Goal: Task Accomplishment & Management: Use online tool/utility

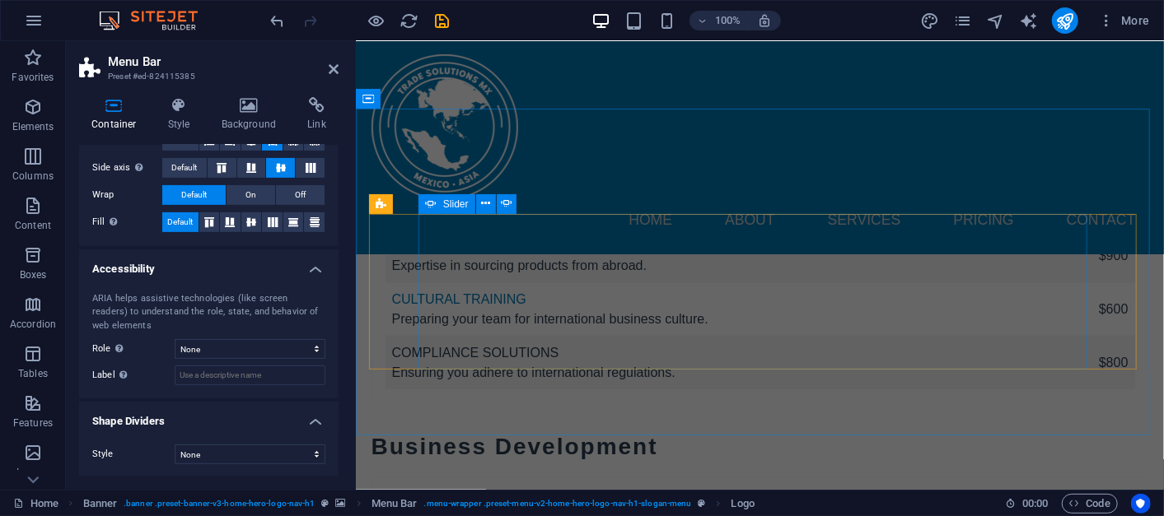
scroll to position [6862, 0]
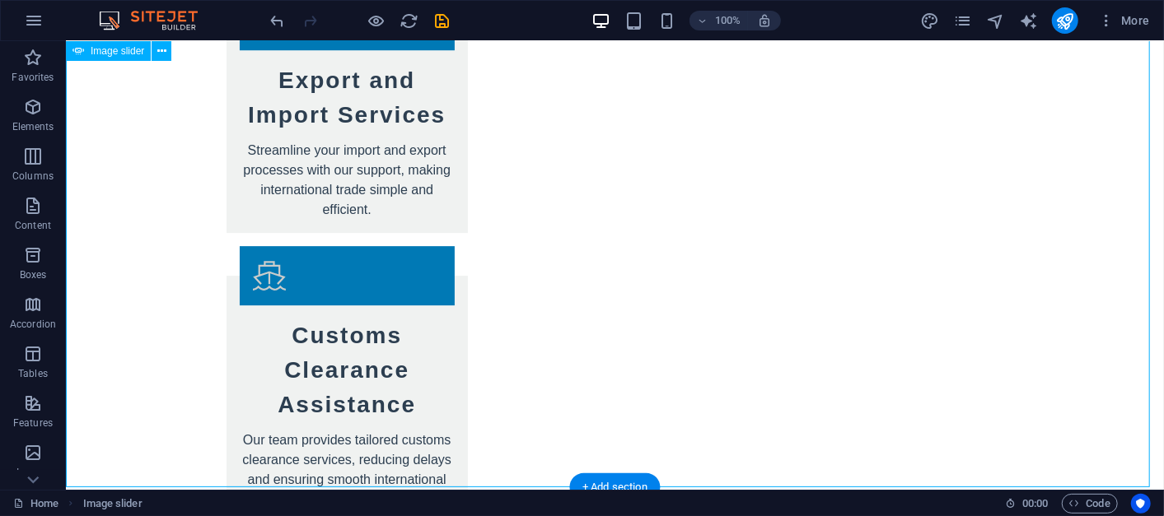
scroll to position [6475, 0]
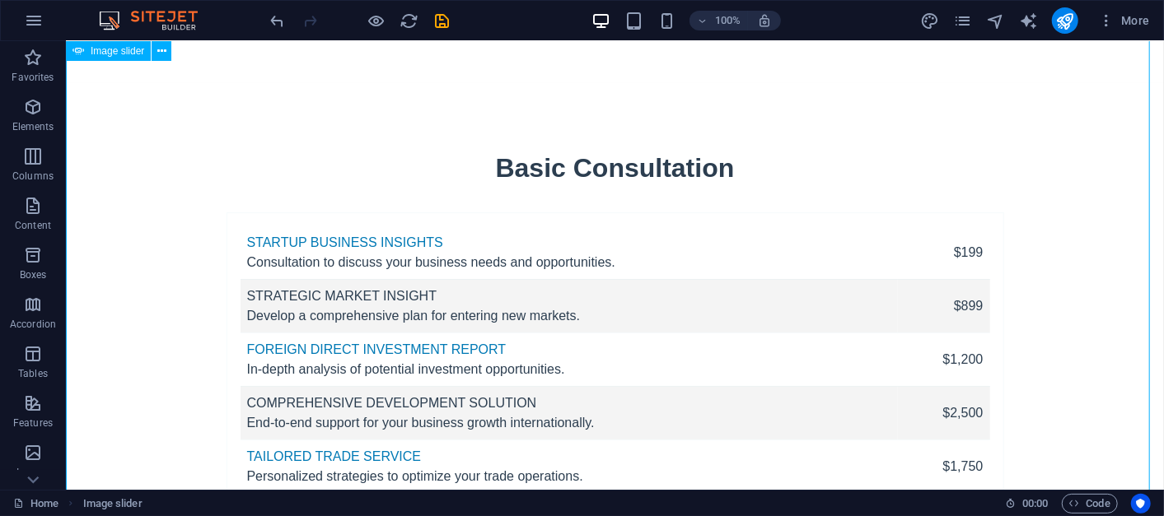
scroll to position [6895, 0]
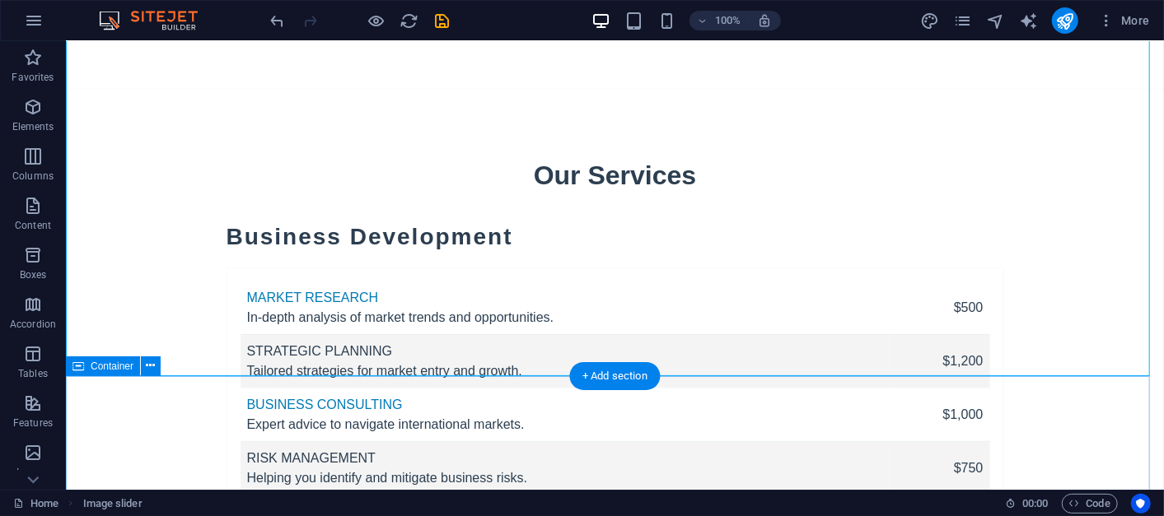
scroll to position [7445, 0]
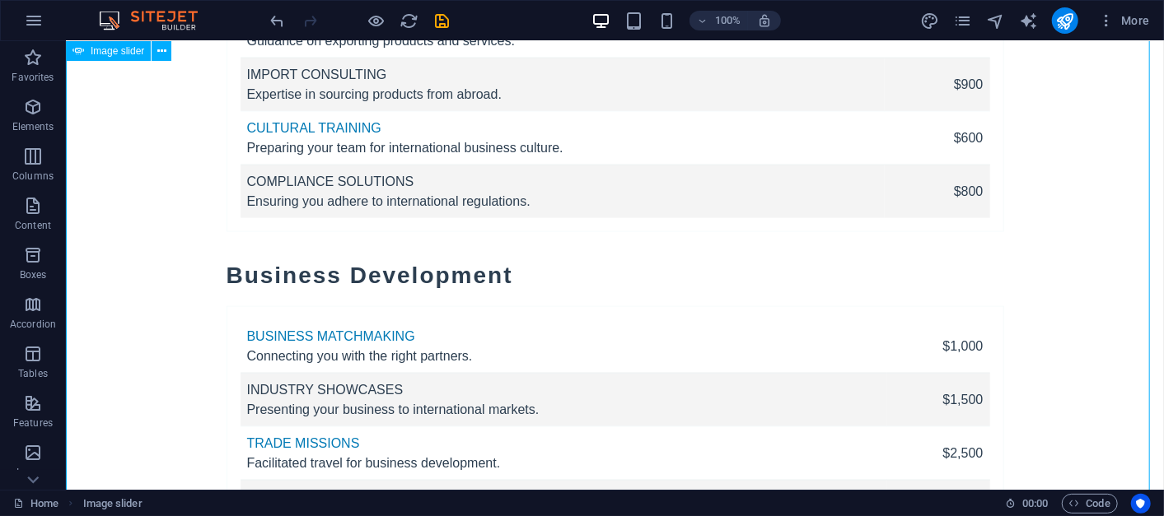
scroll to position [8268, 0]
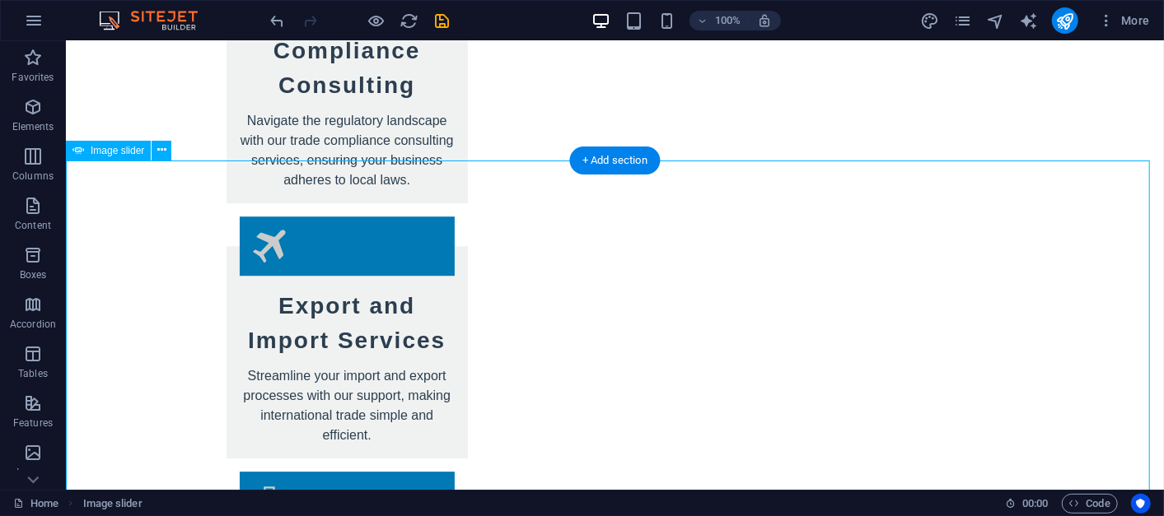
scroll to position [6621, 0]
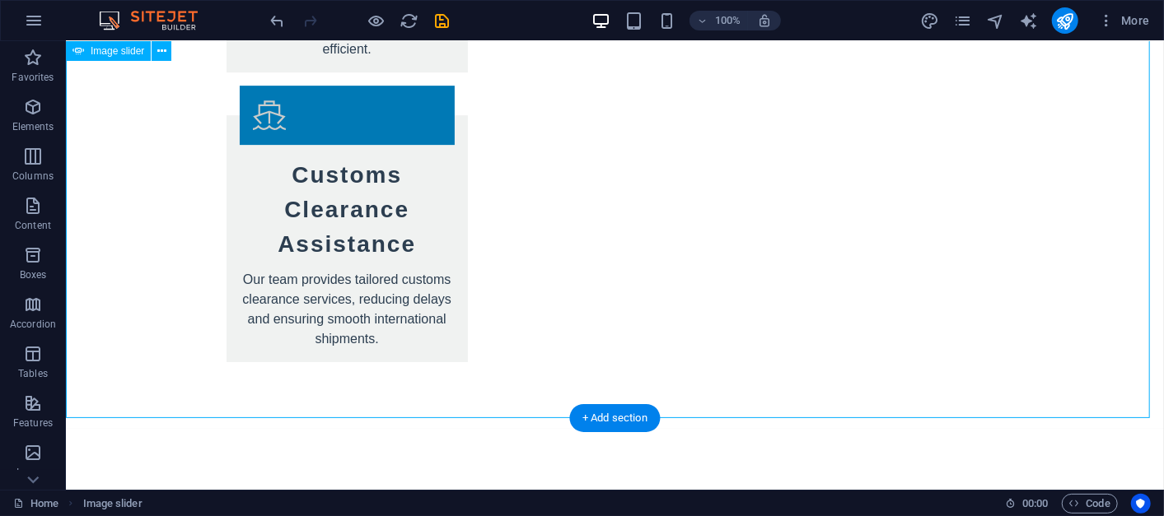
scroll to position [6576, 0]
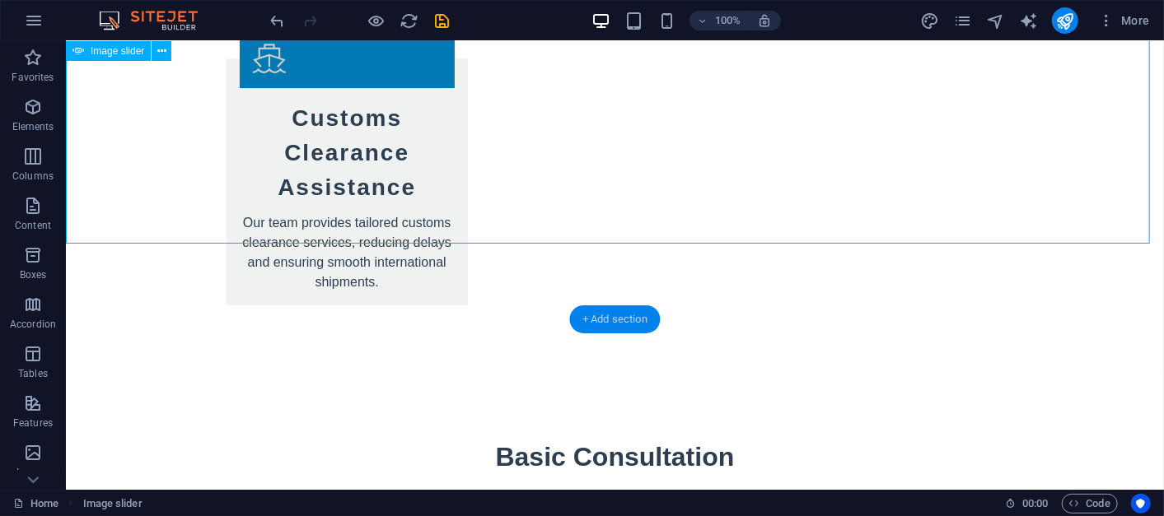
scroll to position [6515, 0]
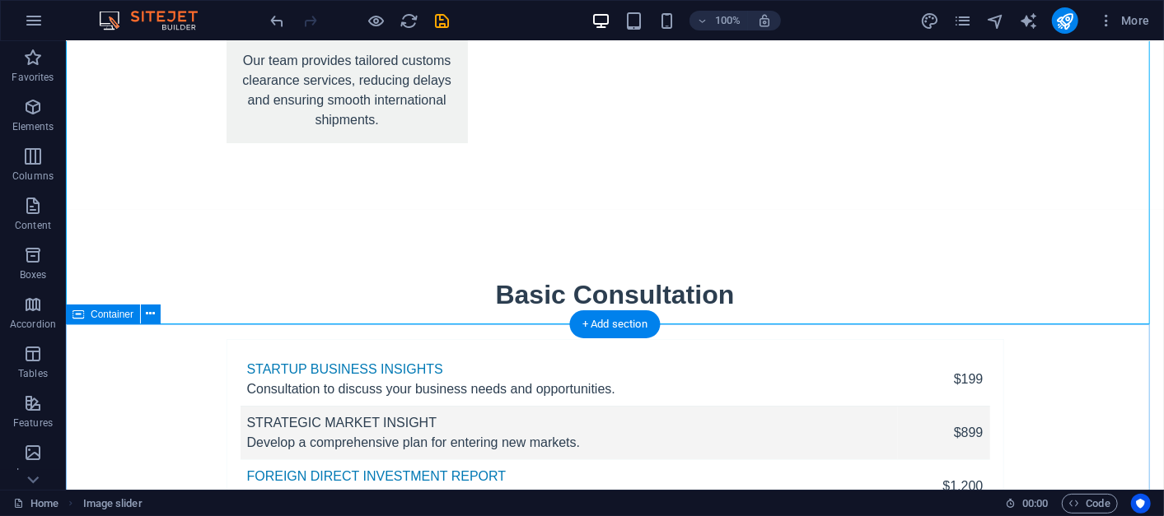
scroll to position [6804, 0]
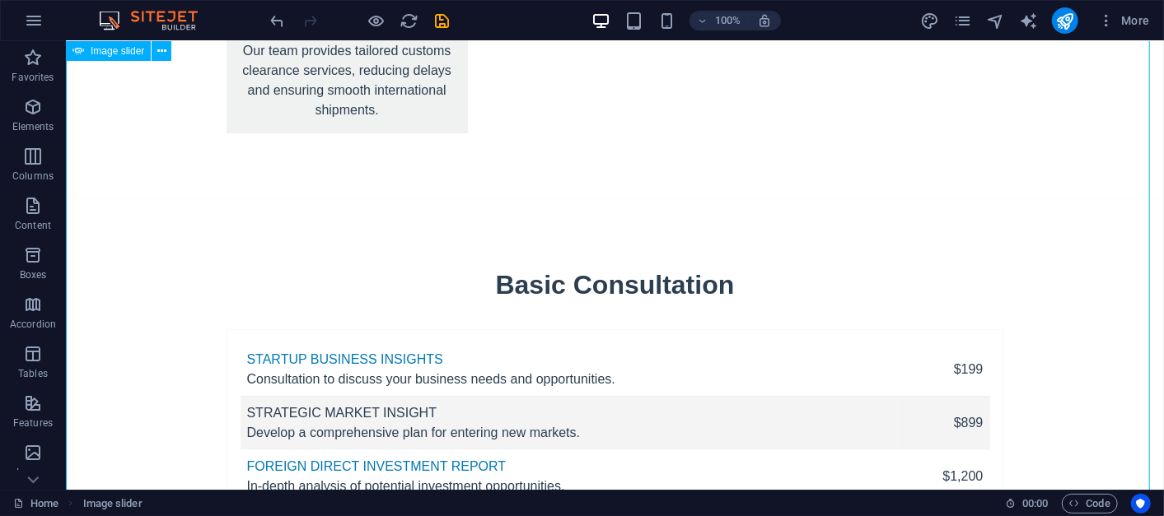
scroll to position [6713, 0]
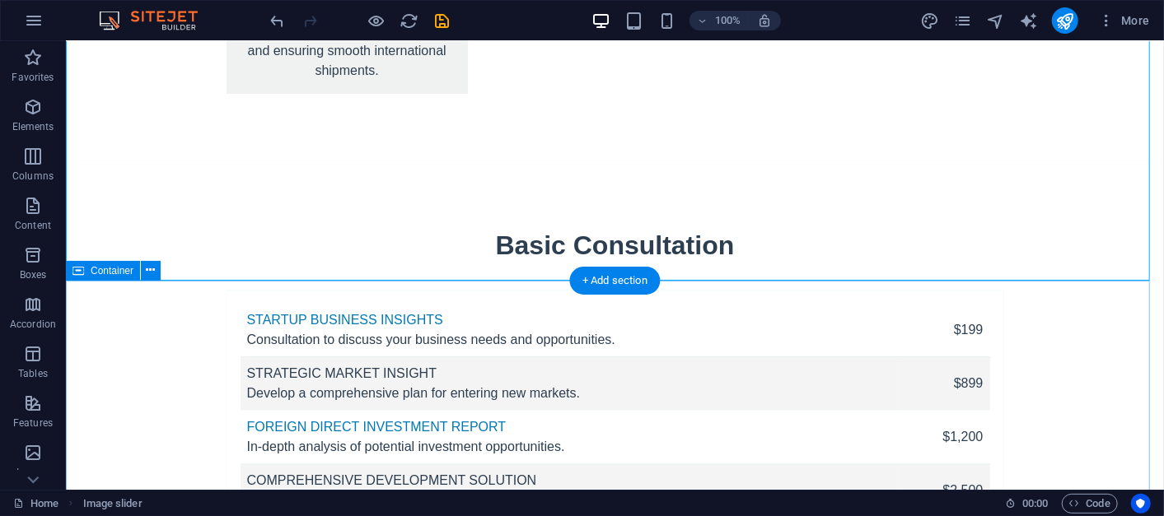
scroll to position [6804, 0]
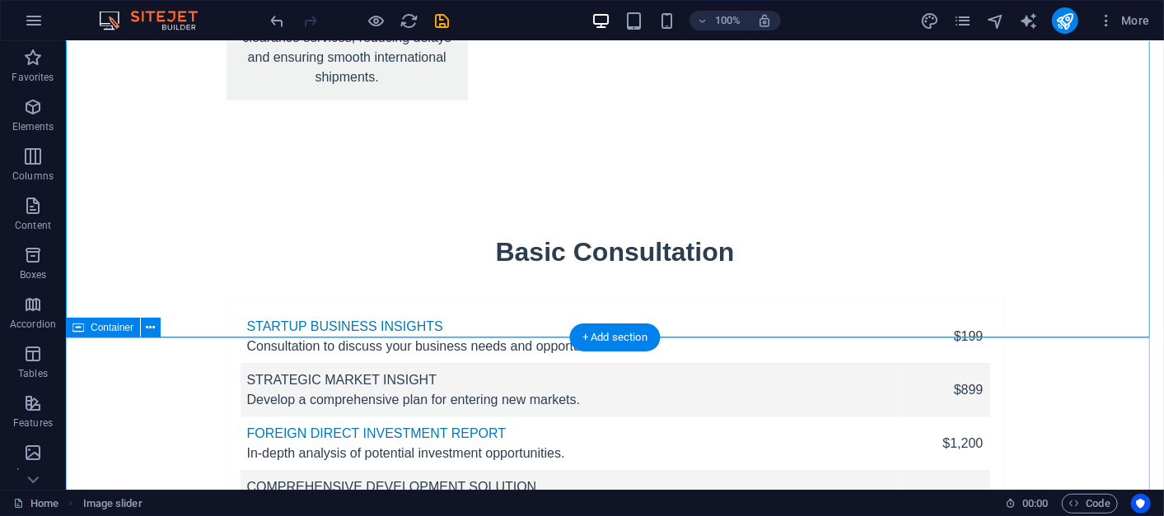
scroll to position [6775, 0]
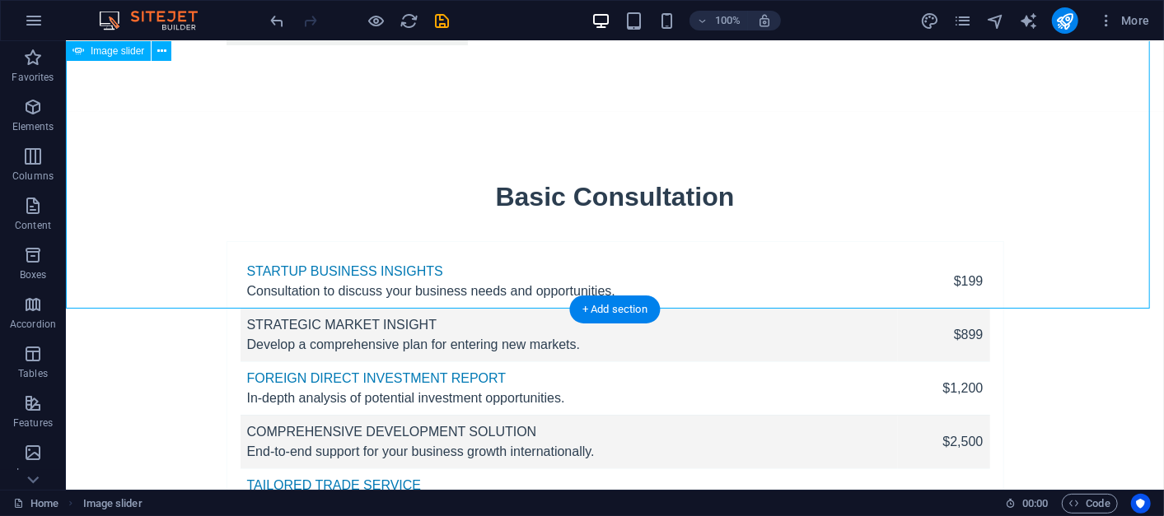
select select "px"
select select "ms"
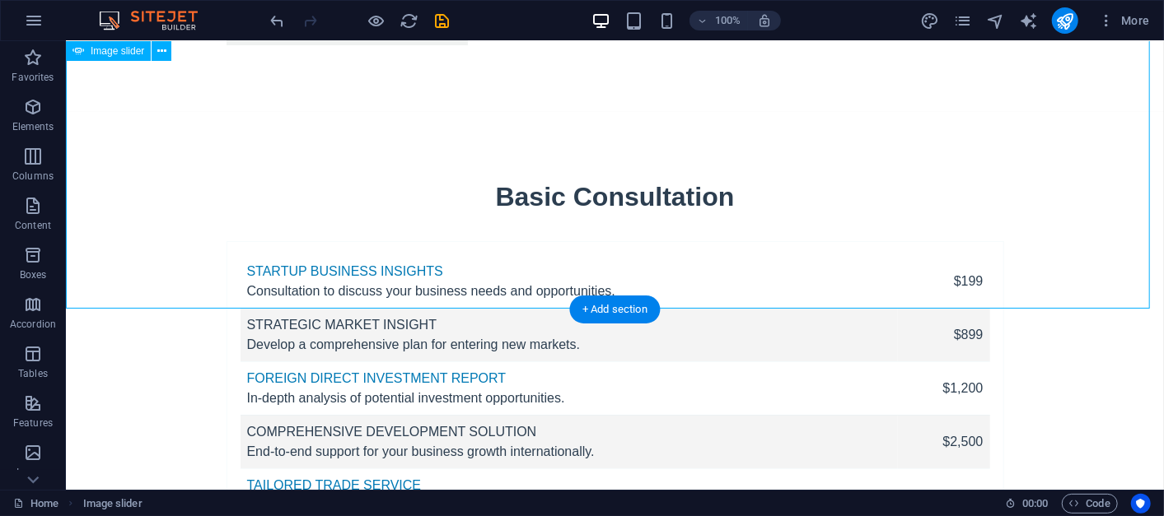
select select "s"
select select "progressive"
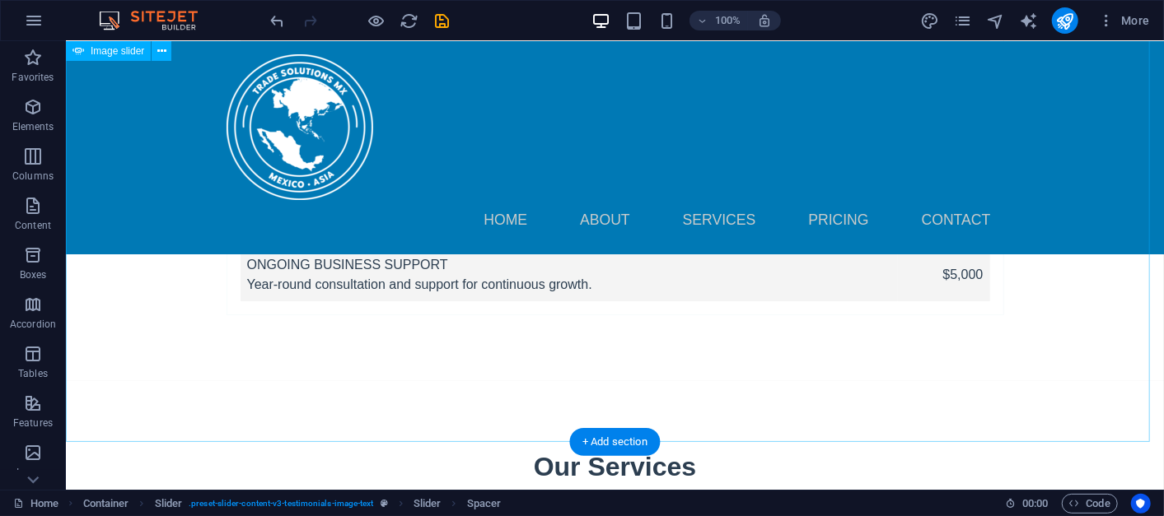
scroll to position [6642, 0]
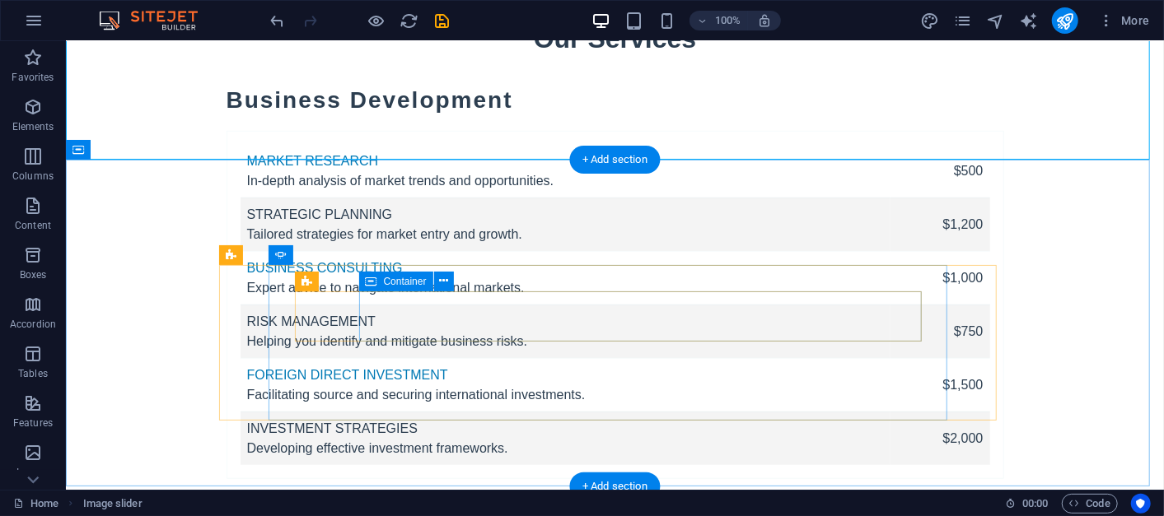
scroll to position [7558, 0]
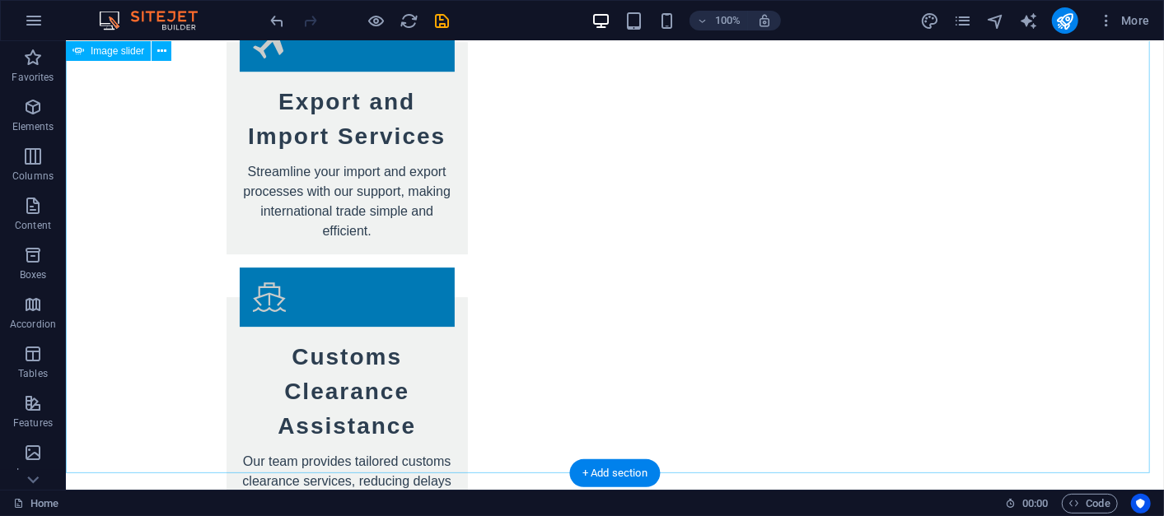
scroll to position [6368, 0]
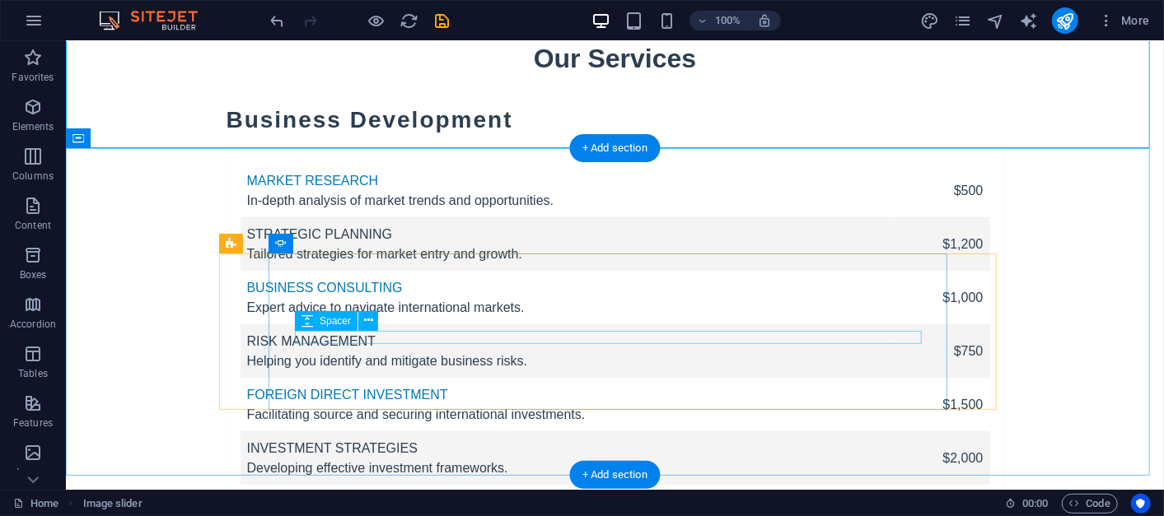
scroll to position [7574, 0]
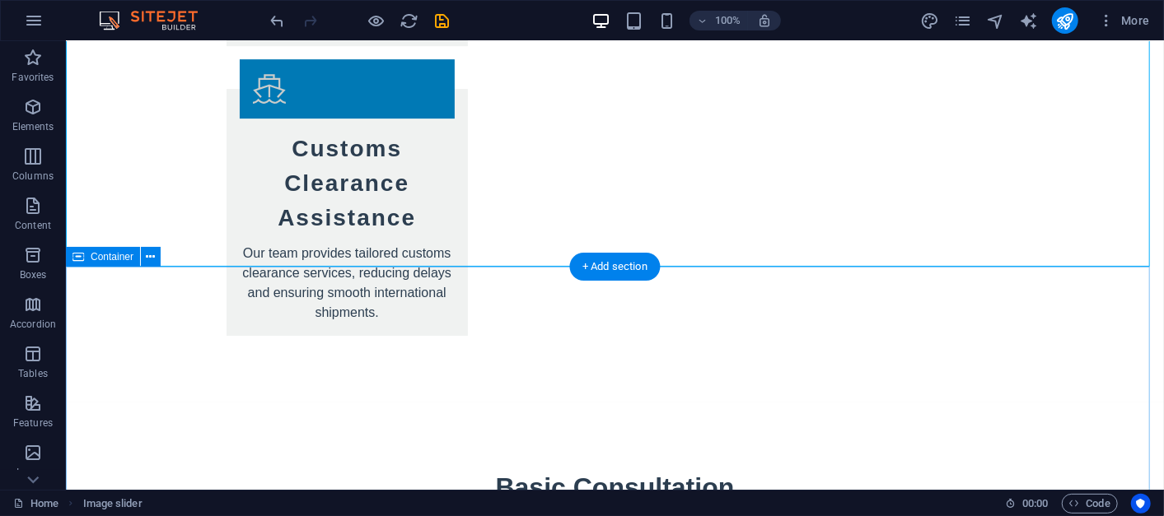
scroll to position [6614, 0]
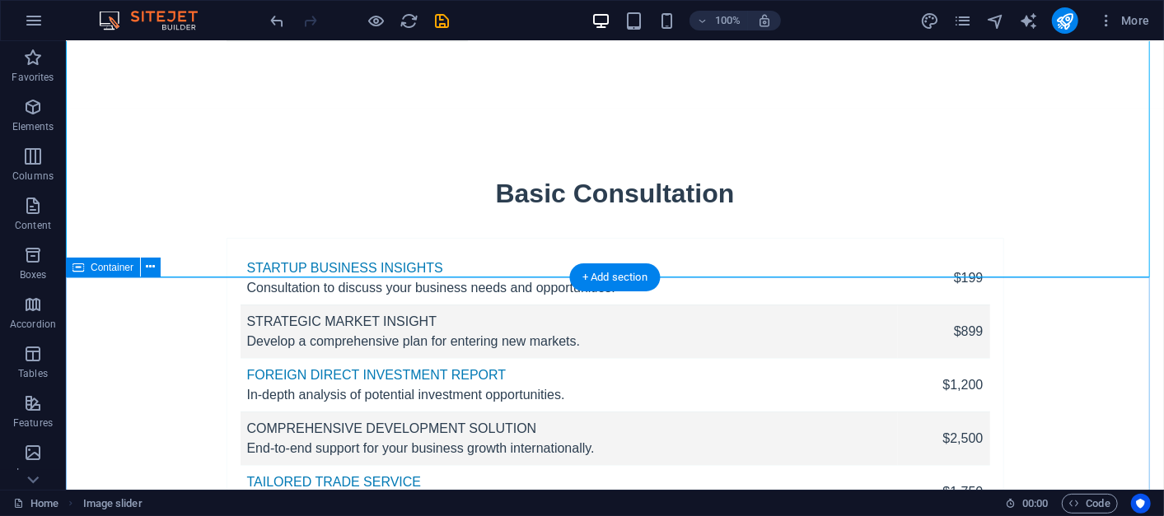
scroll to position [6889, 0]
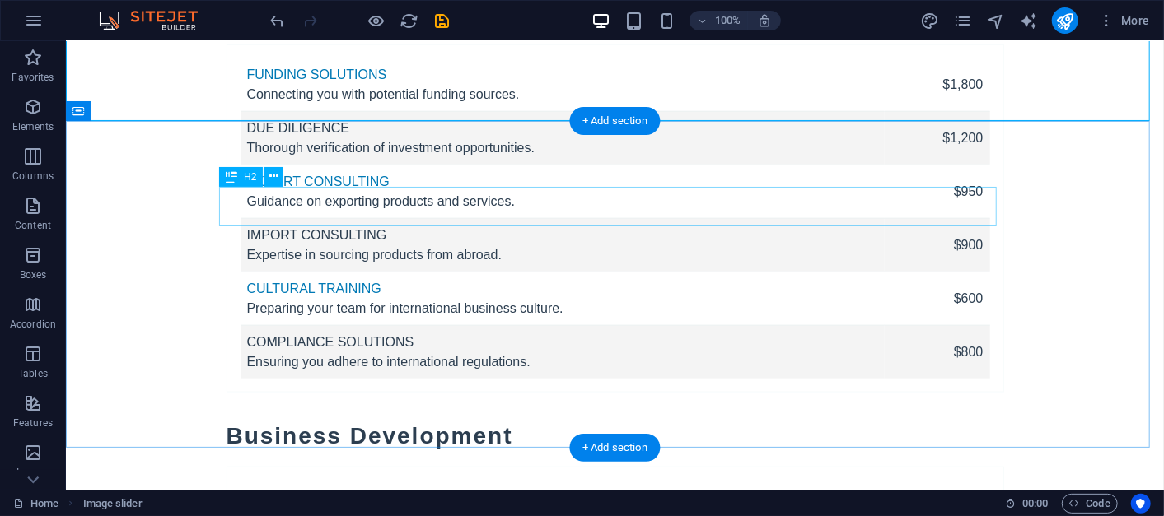
scroll to position [8078, 0]
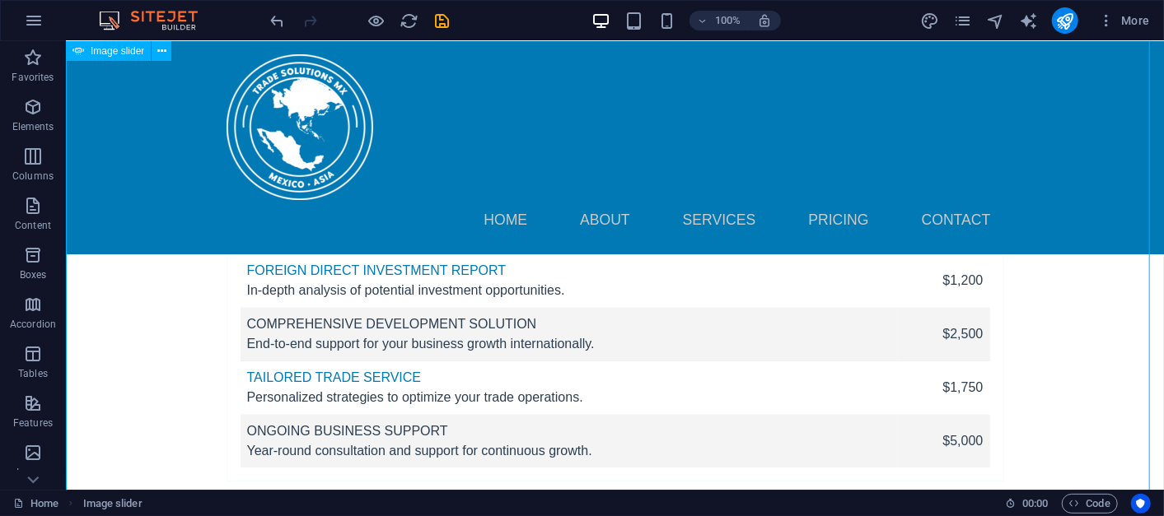
scroll to position [6932, 0]
